Goal: Transaction & Acquisition: Subscribe to service/newsletter

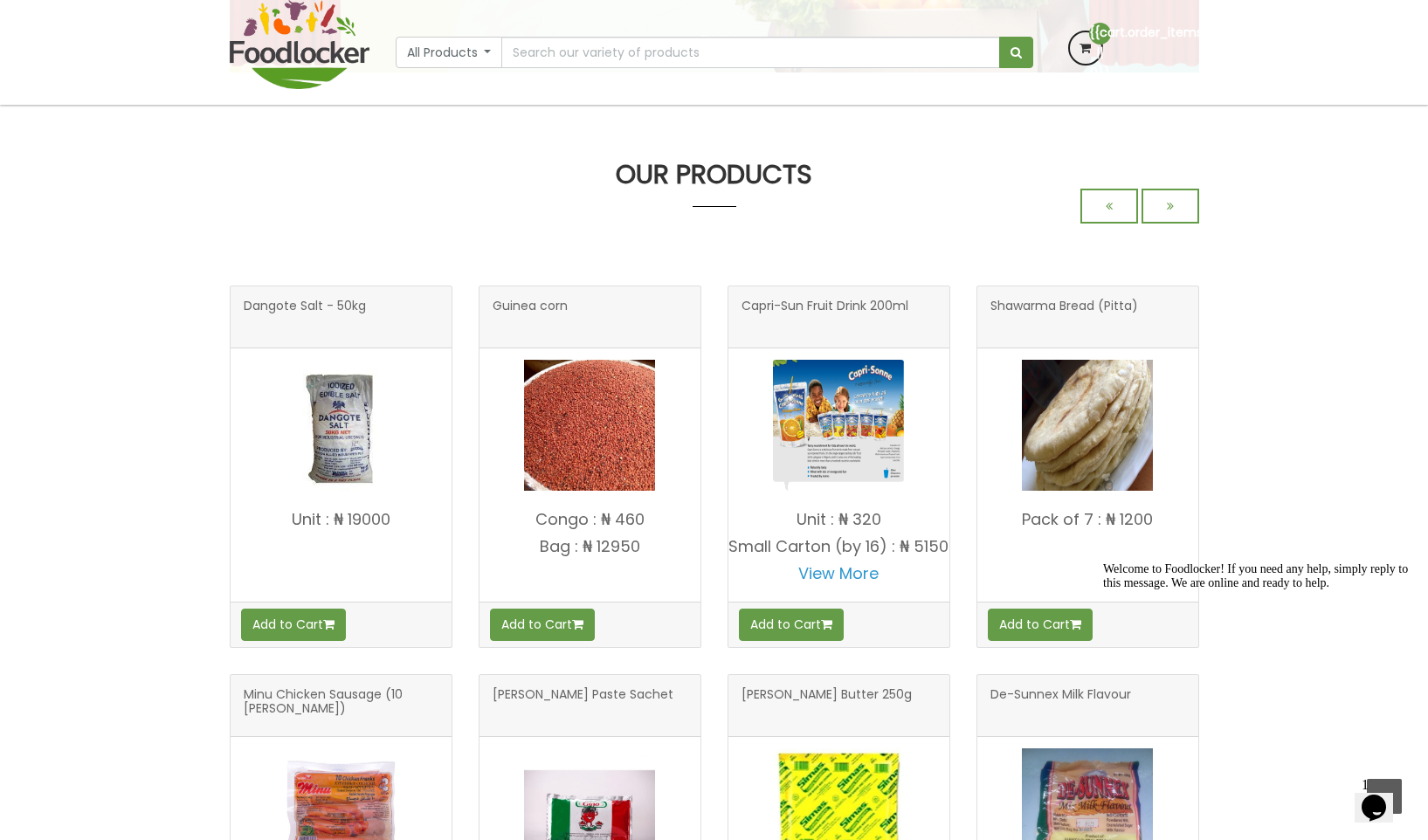
scroll to position [2676, 0]
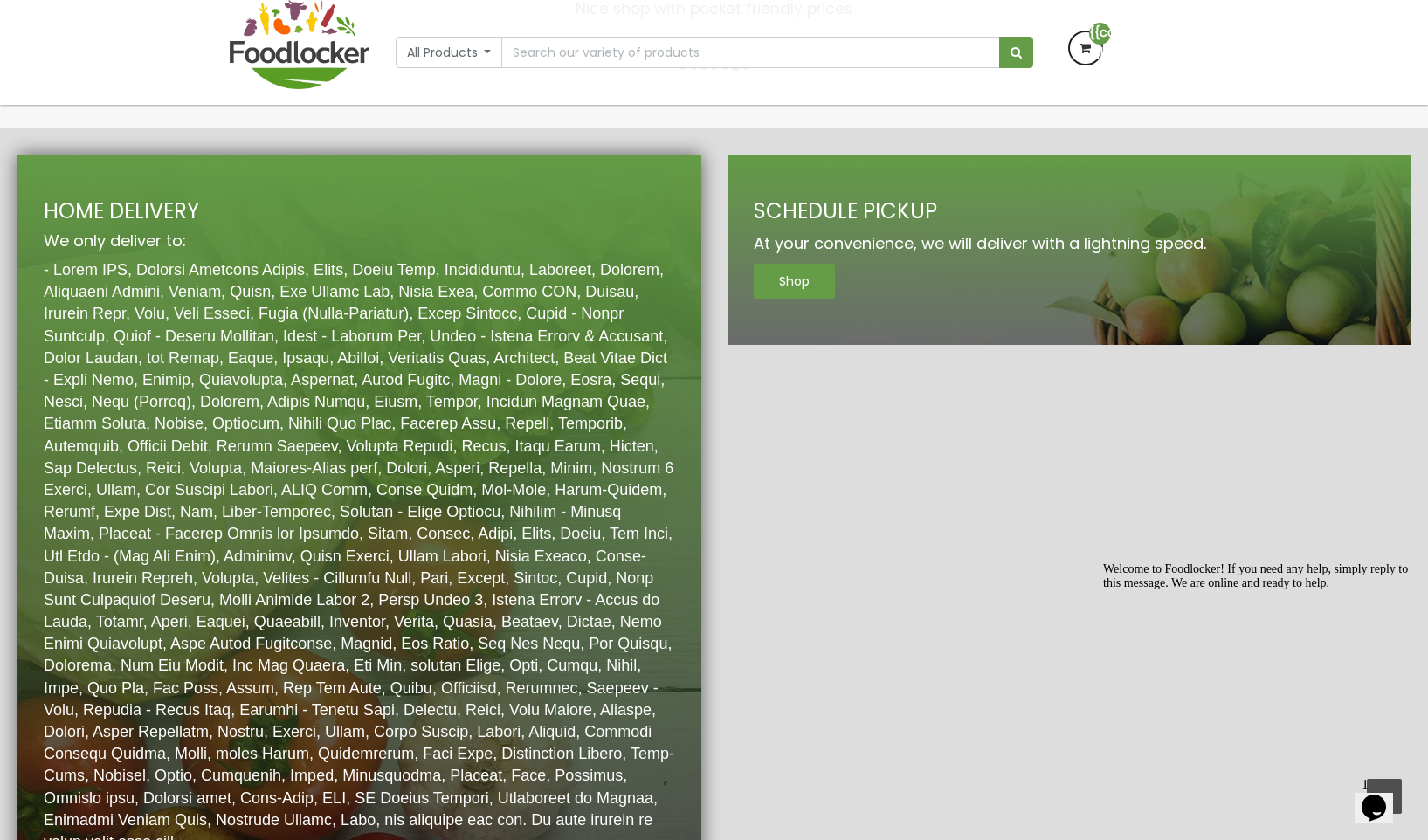
click at [443, 547] on p at bounding box center [359, 556] width 632 height 594
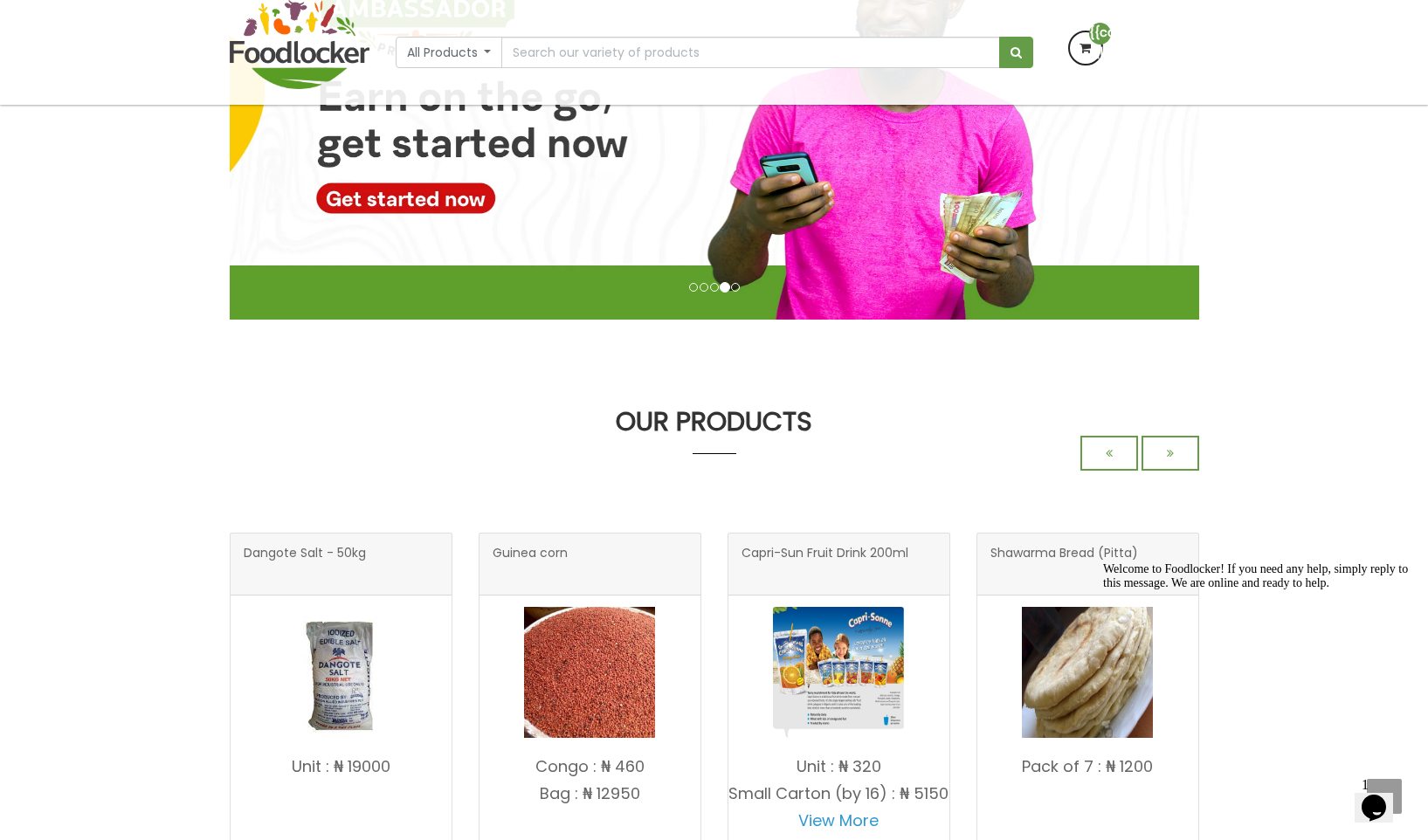
scroll to position [296, 0]
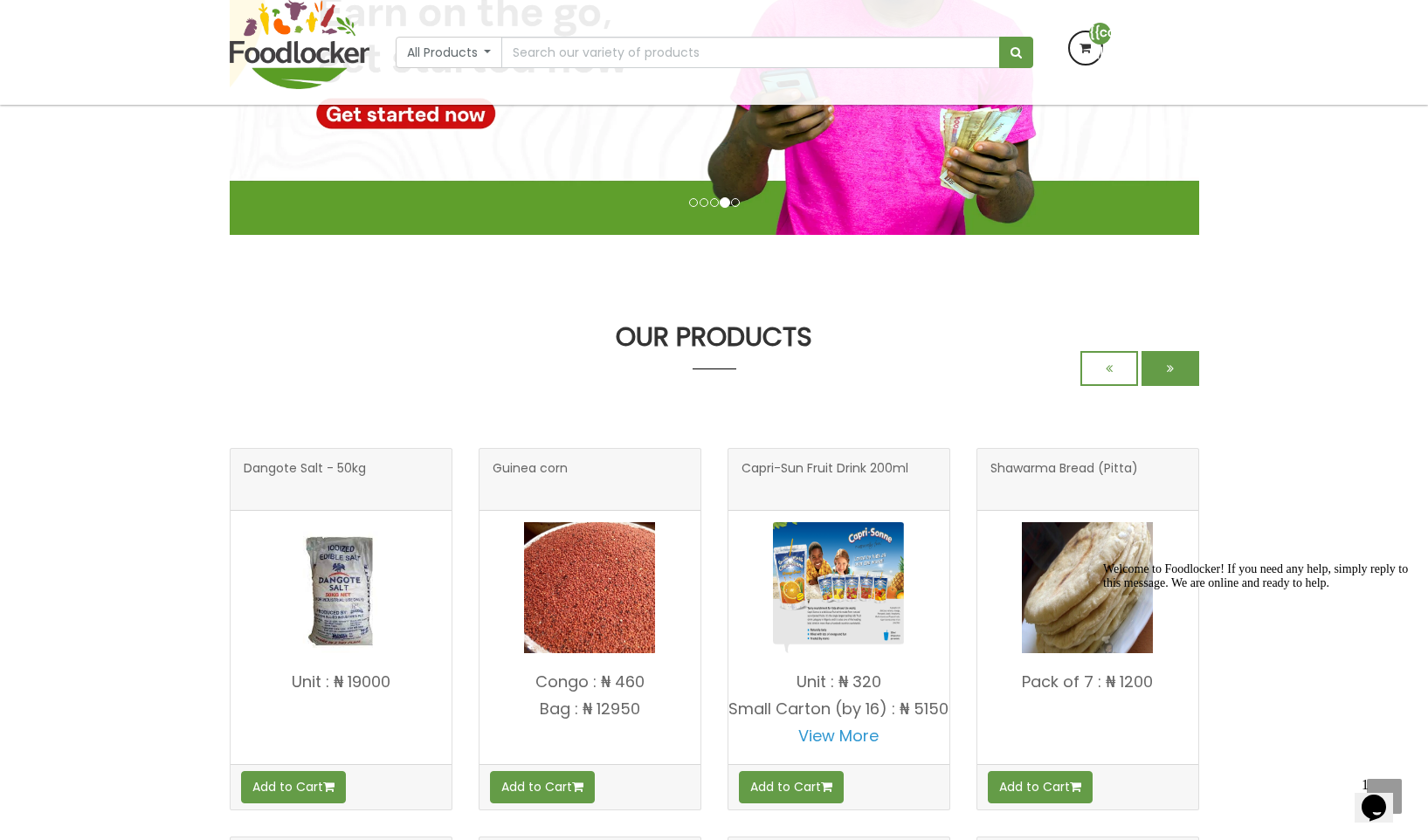
click at [1167, 365] on icon at bounding box center [1170, 368] width 7 height 12
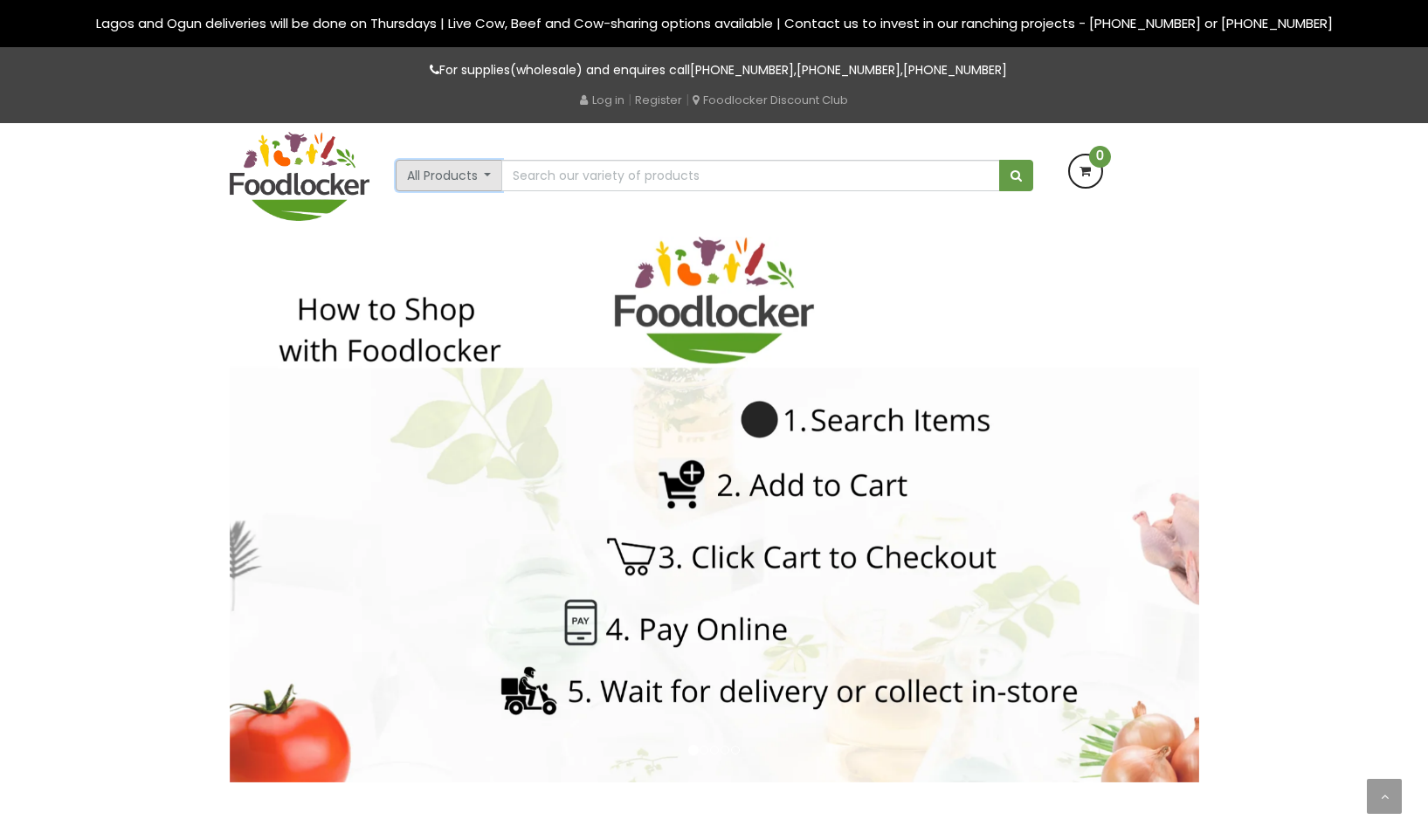
click at [470, 175] on button "All Products" at bounding box center [449, 175] width 107 height 31
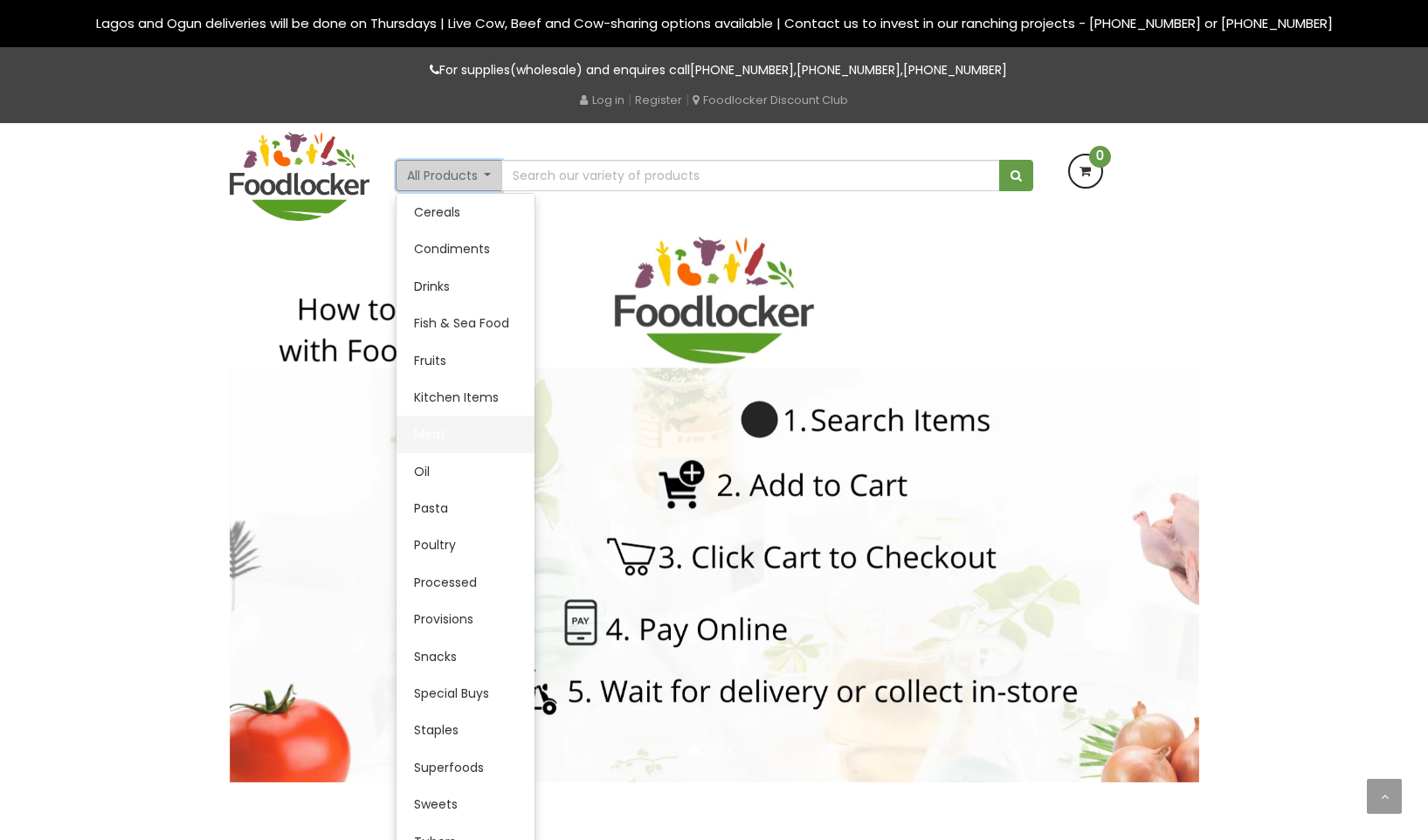
scroll to position [153, 0]
click at [1095, 254] on img at bounding box center [714, 509] width 969 height 546
